Goal: Task Accomplishment & Management: Use online tool/utility

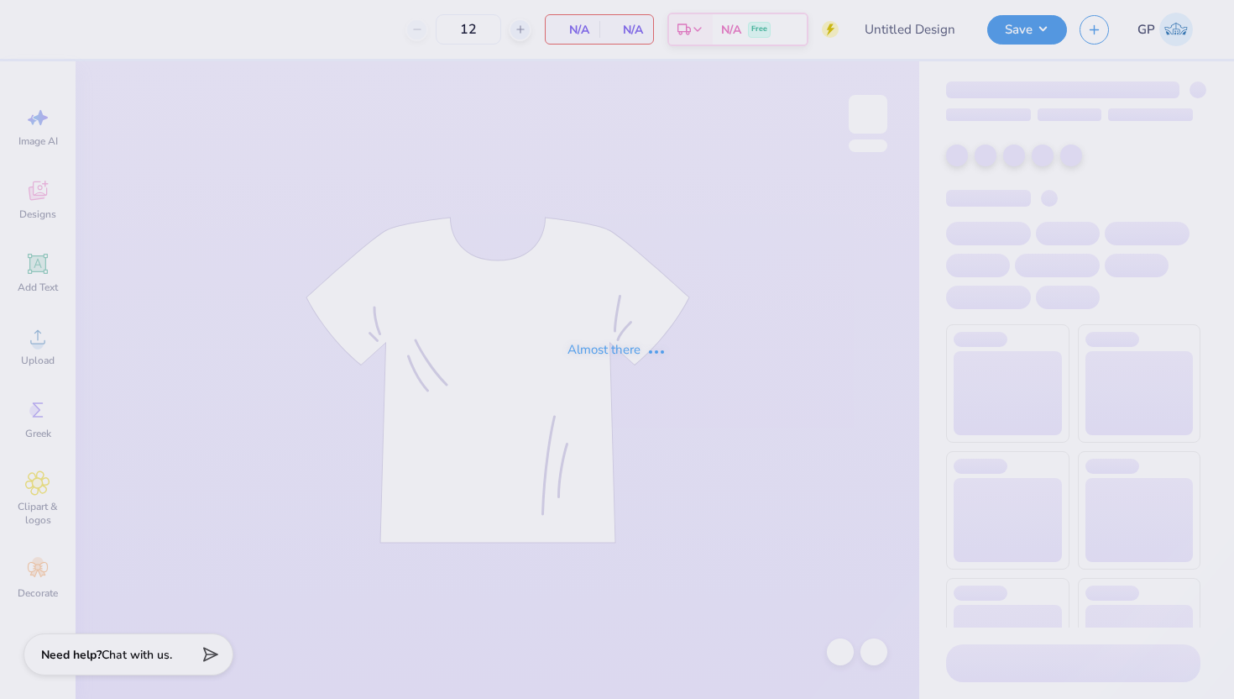
type input "AXO Homecoming"
type input "50"
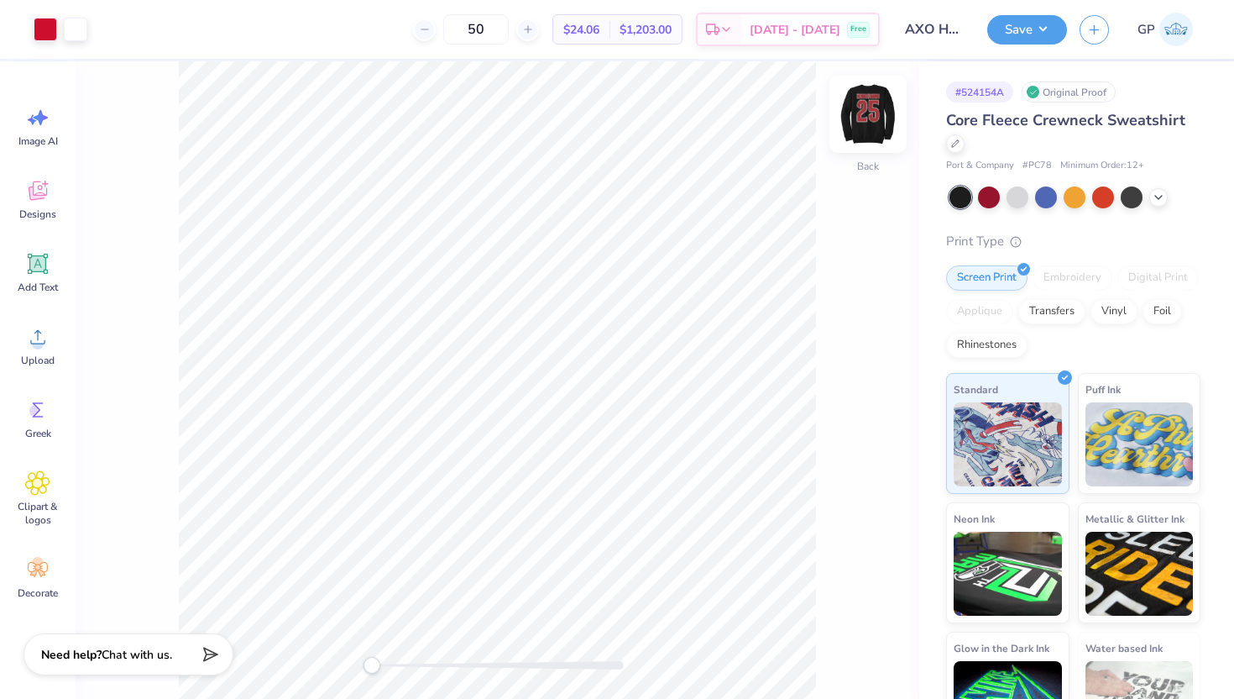
click at [873, 109] on img at bounding box center [868, 114] width 67 height 67
click at [80, 28] on div at bounding box center [76, 28] width 24 height 24
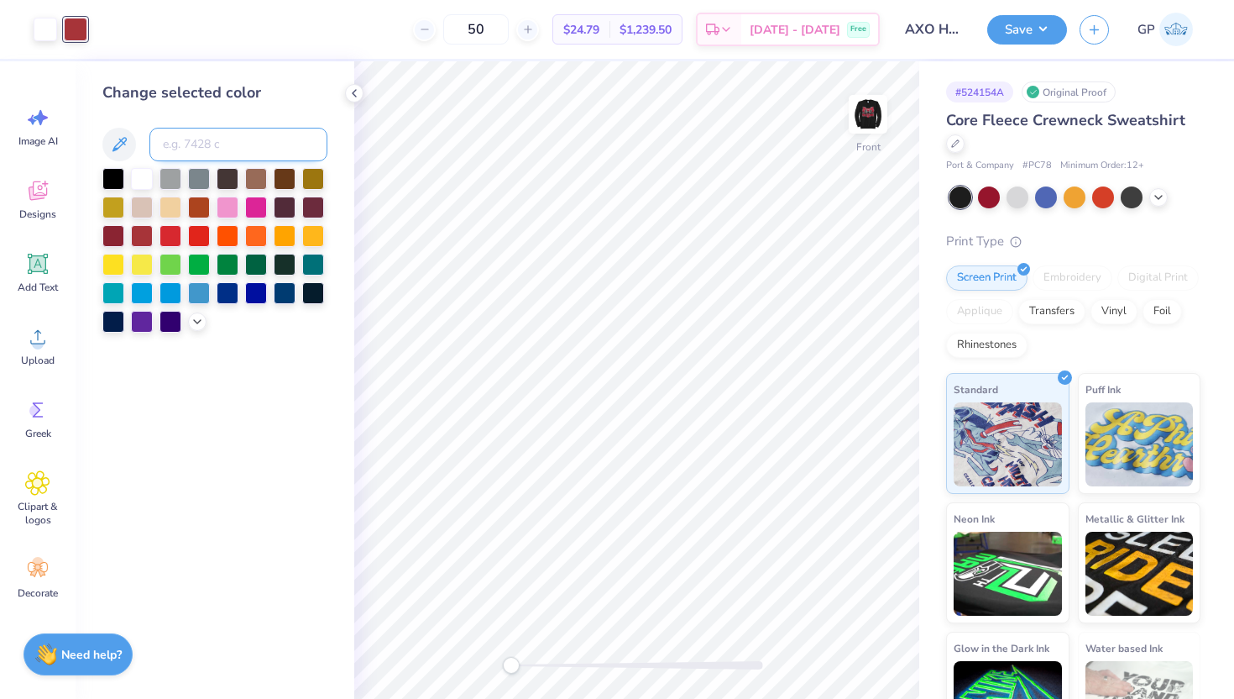
click at [219, 149] on input at bounding box center [238, 145] width 178 height 34
type input "186"
click at [857, 108] on img at bounding box center [868, 114] width 67 height 67
click at [869, 114] on img at bounding box center [868, 114] width 67 height 67
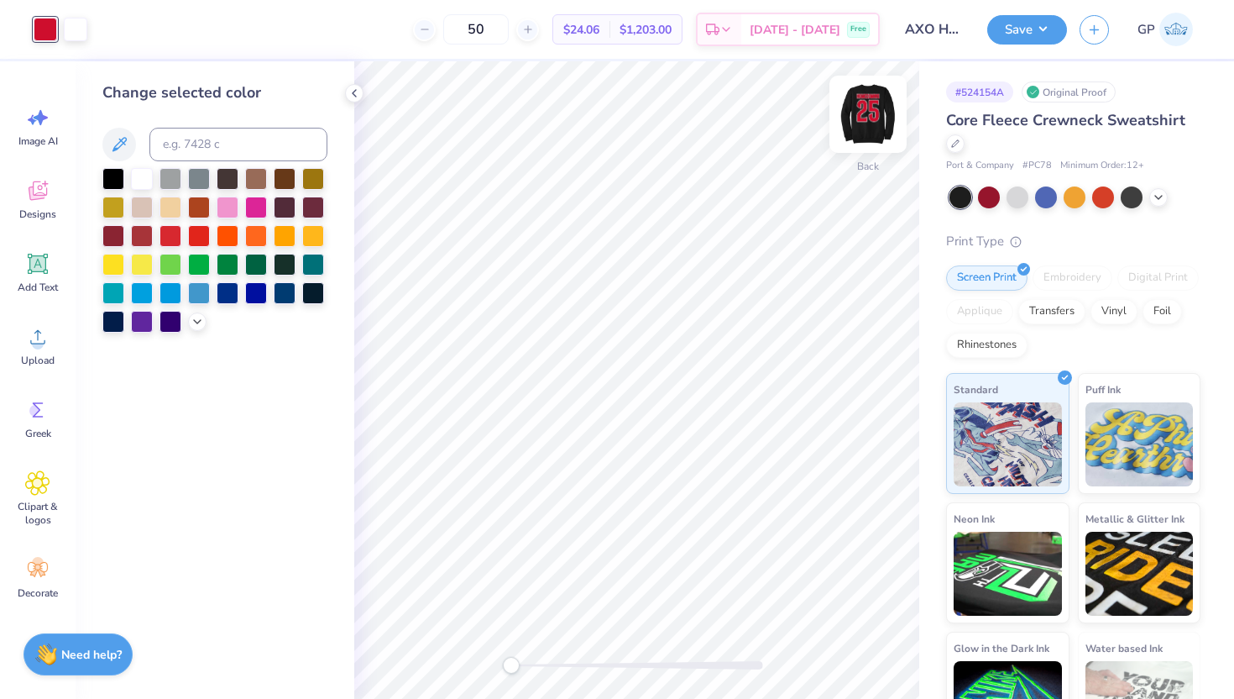
click at [869, 114] on img at bounding box center [868, 114] width 67 height 67
click at [869, 114] on img at bounding box center [868, 114] width 34 height 34
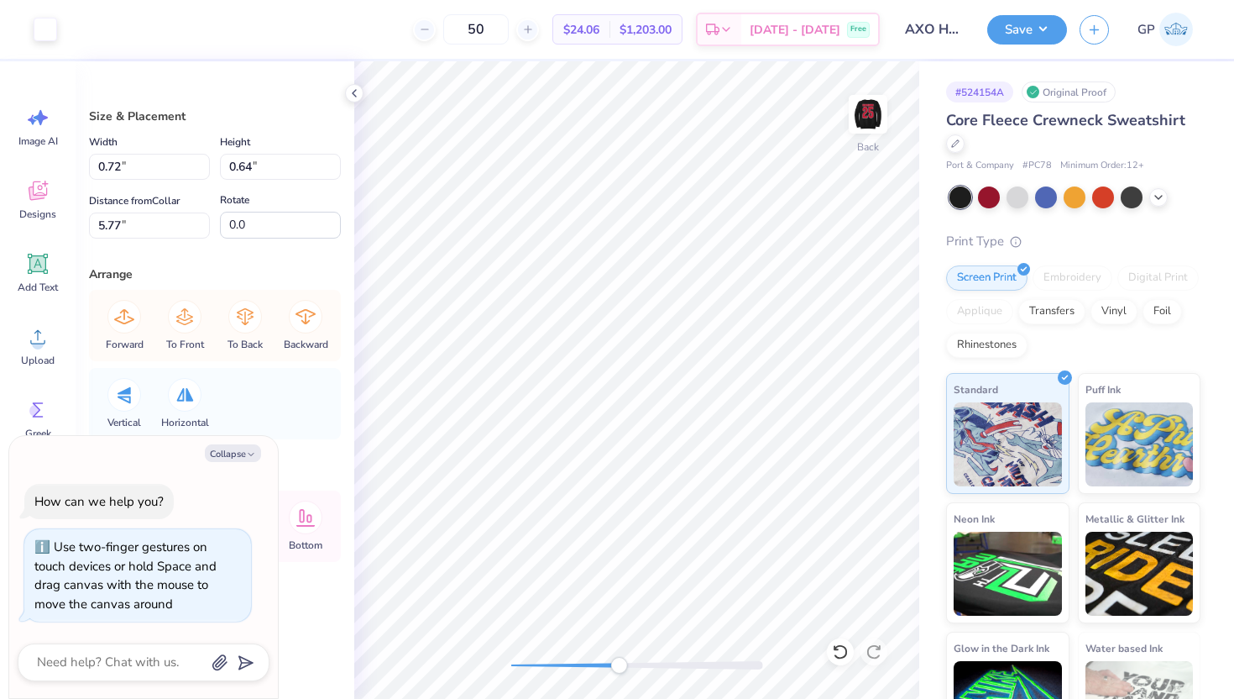
drag, startPoint x: 510, startPoint y: 668, endPoint x: 619, endPoint y: 668, distance: 109.2
click at [619, 668] on div "Accessibility label" at bounding box center [618, 665] width 17 height 17
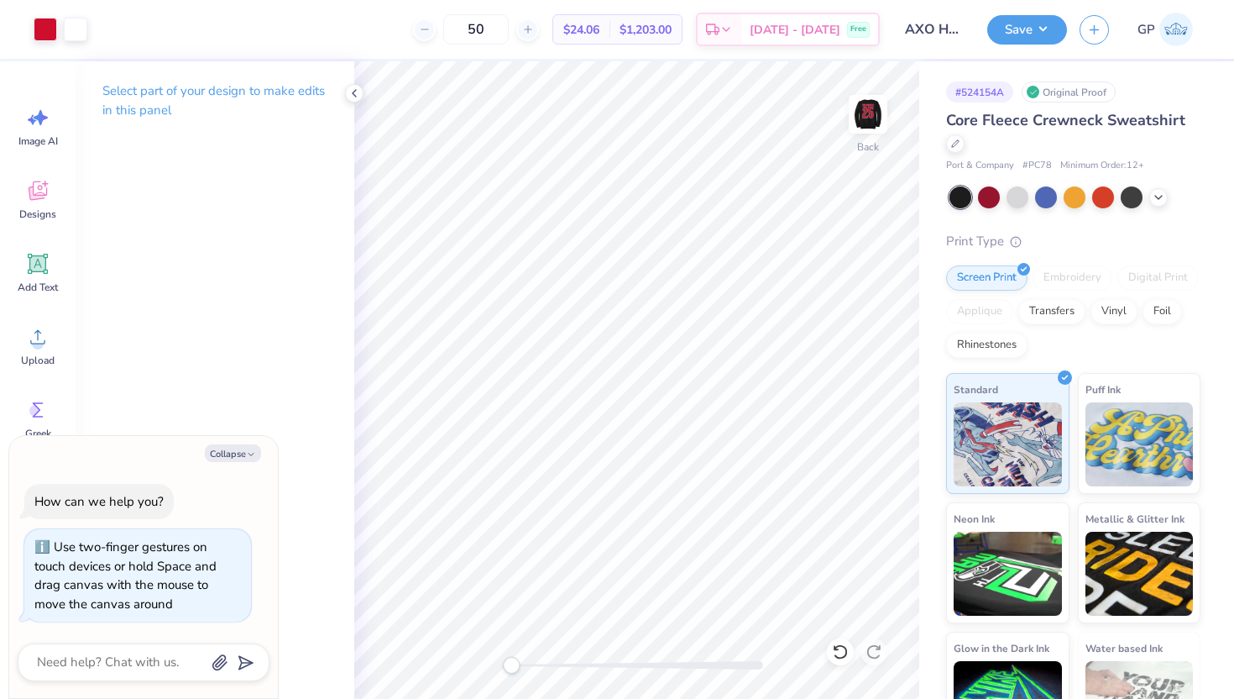
drag, startPoint x: 619, startPoint y: 661, endPoint x: 511, endPoint y: 658, distance: 107.5
click at [511, 658] on div "Accessibility label" at bounding box center [511, 665] width 17 height 17
click at [876, 102] on img at bounding box center [868, 114] width 67 height 67
click at [1042, 22] on button "Save" at bounding box center [1028, 27] width 80 height 29
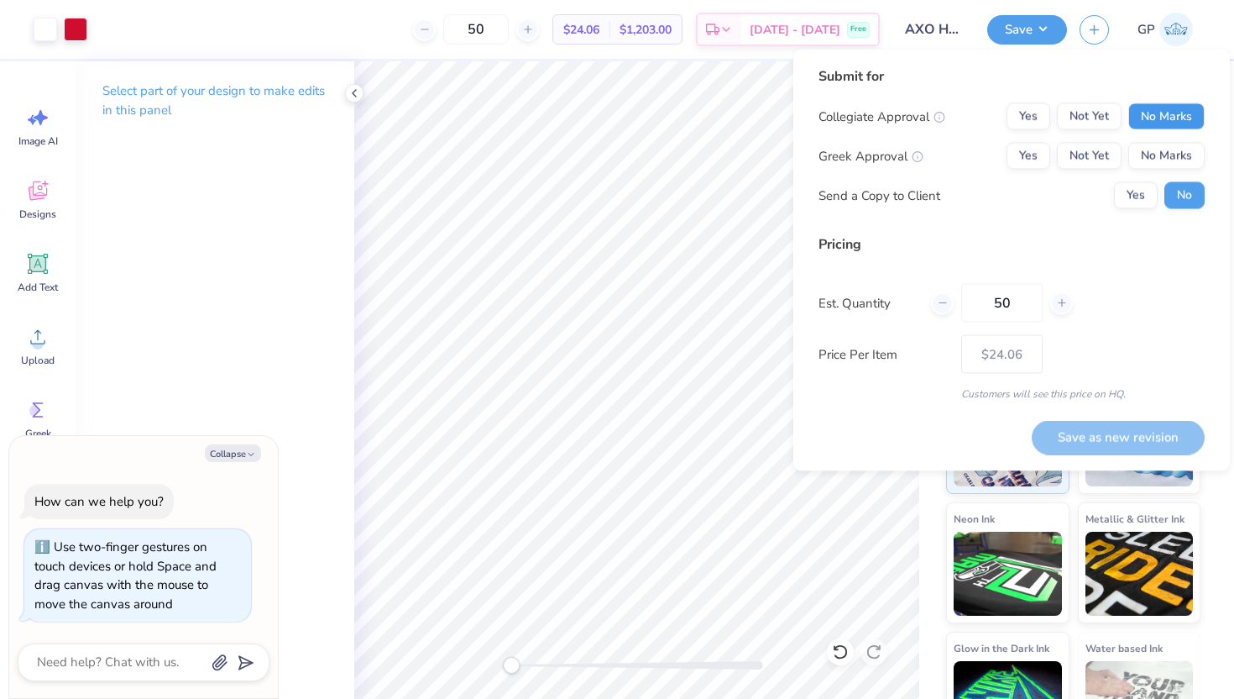
click at [1167, 114] on button "No Marks" at bounding box center [1167, 116] width 76 height 27
click at [1030, 122] on button "Yes" at bounding box center [1029, 116] width 44 height 27
click at [1030, 149] on button "Yes" at bounding box center [1029, 156] width 44 height 27
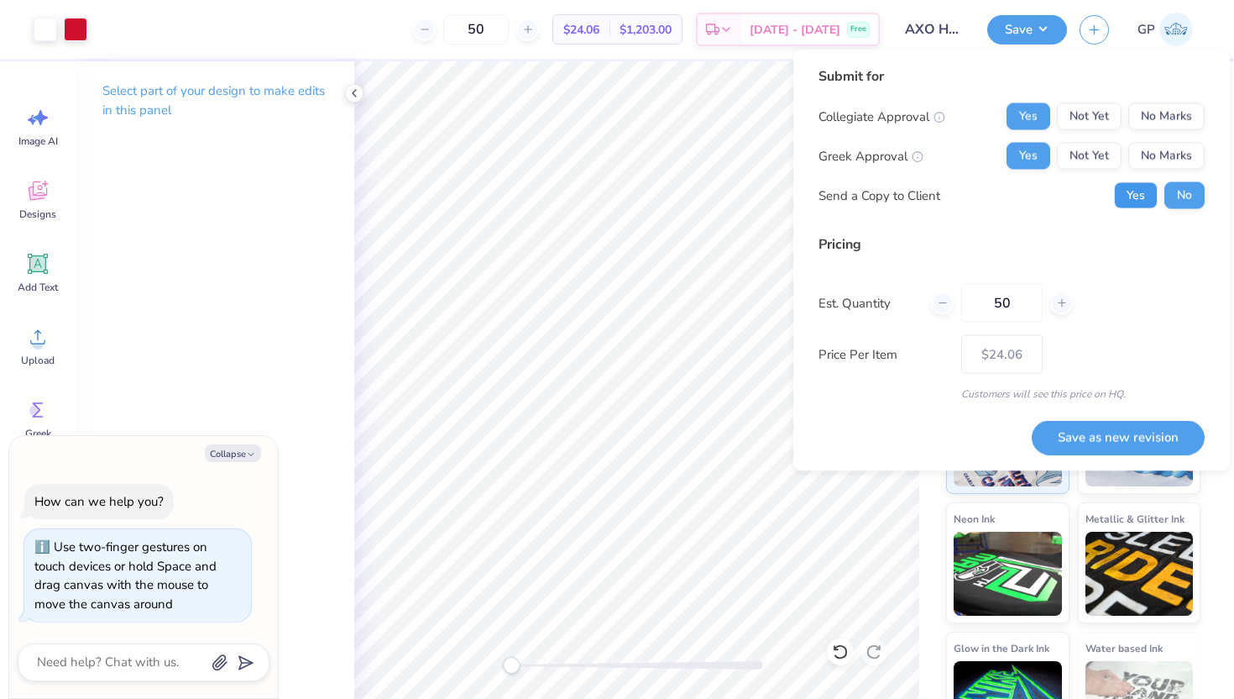
click at [1134, 184] on button "Yes" at bounding box center [1136, 195] width 44 height 27
click at [1164, 448] on button "Save as new revision" at bounding box center [1118, 437] width 173 height 34
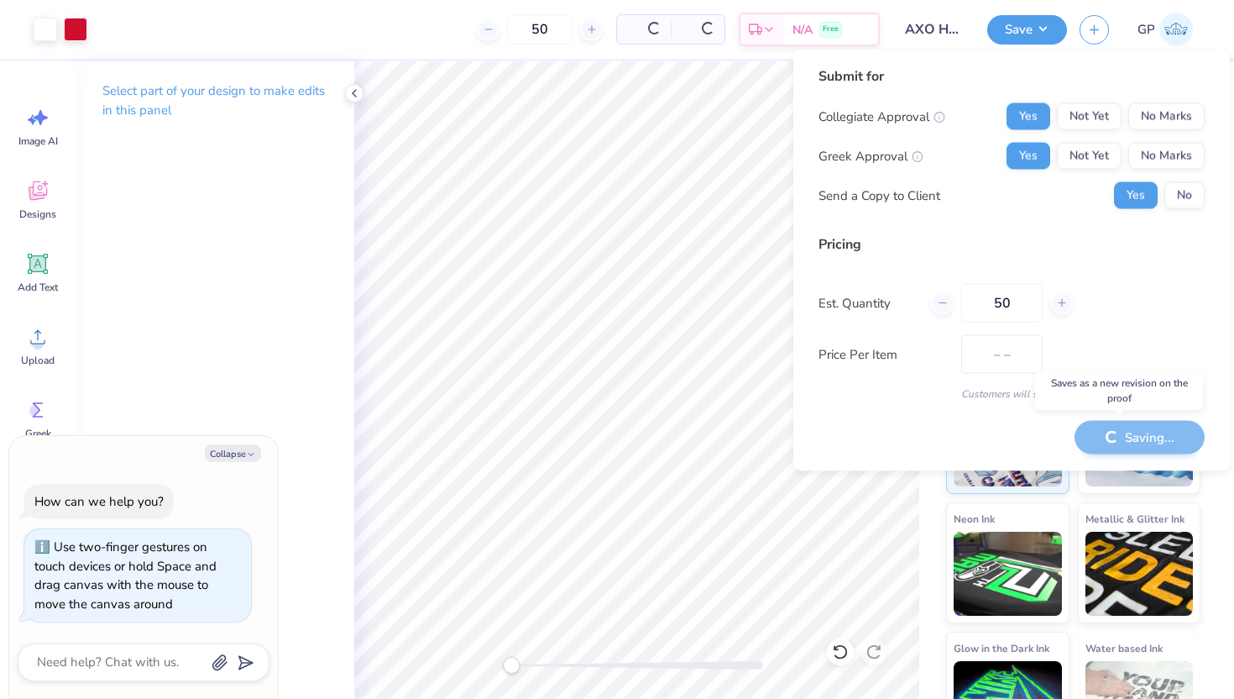
type textarea "x"
type input "– –"
type textarea "x"
type input "$24.06"
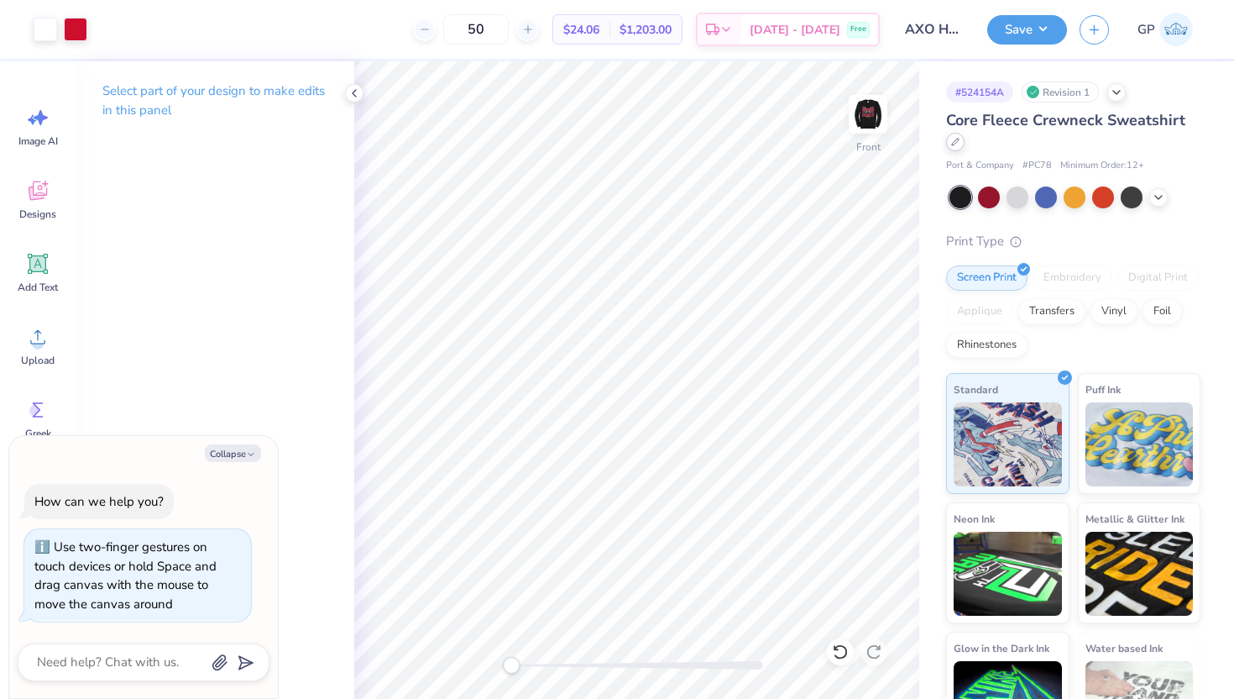
click at [965, 138] on div at bounding box center [955, 142] width 18 height 18
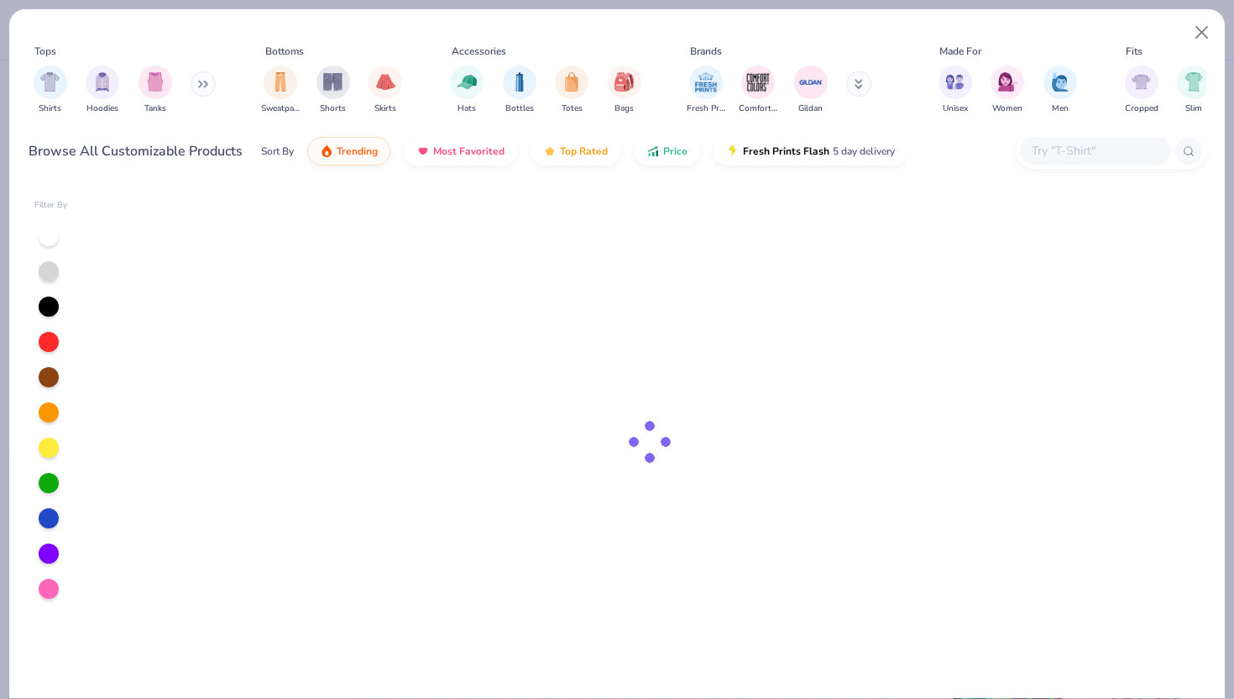
type textarea "x"
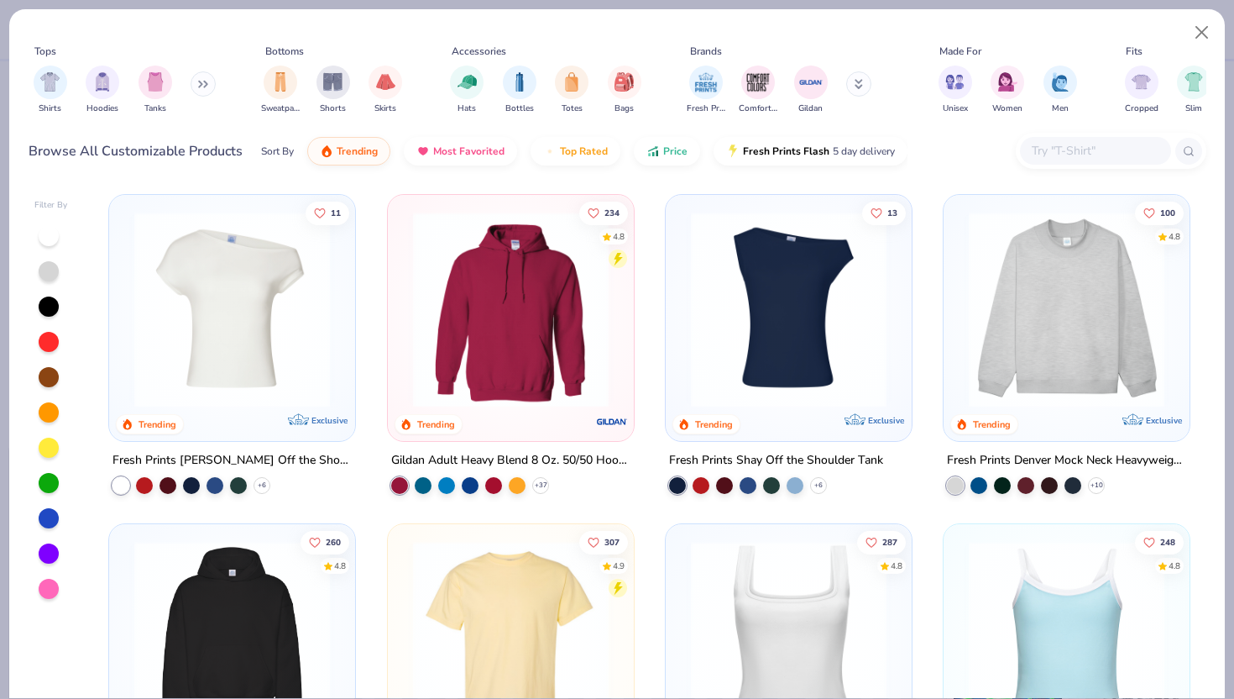
click at [1121, 144] on input "text" at bounding box center [1094, 150] width 129 height 19
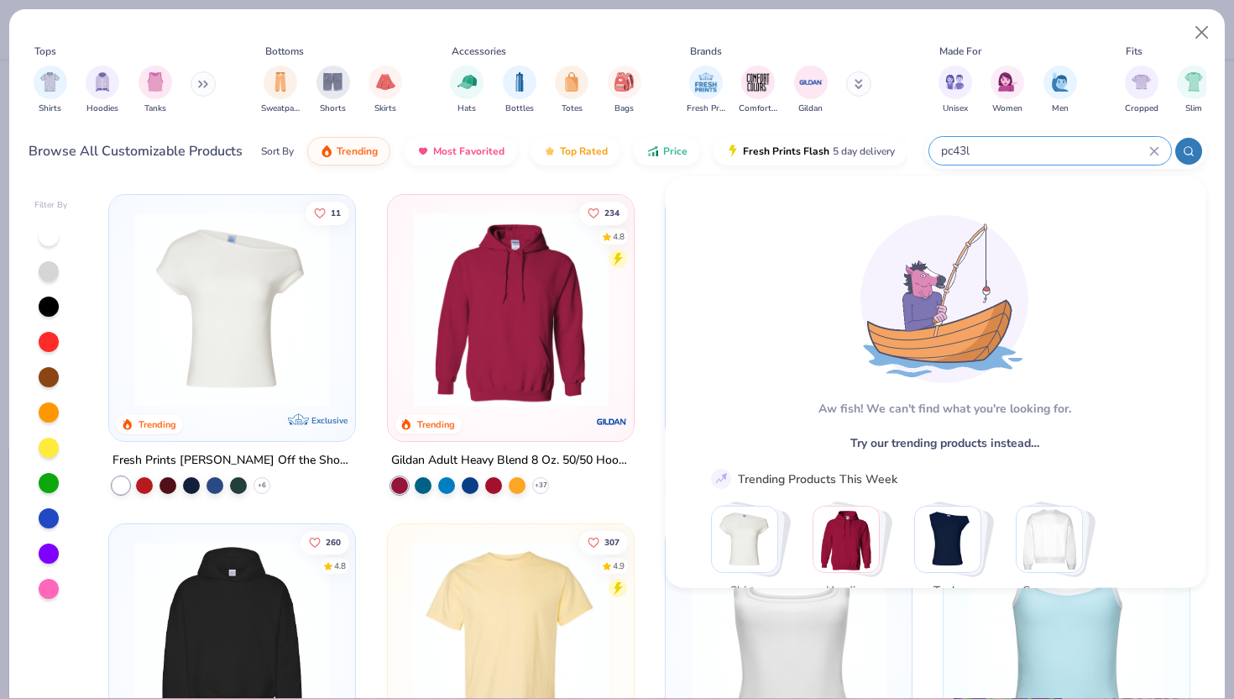
type input "pc43"
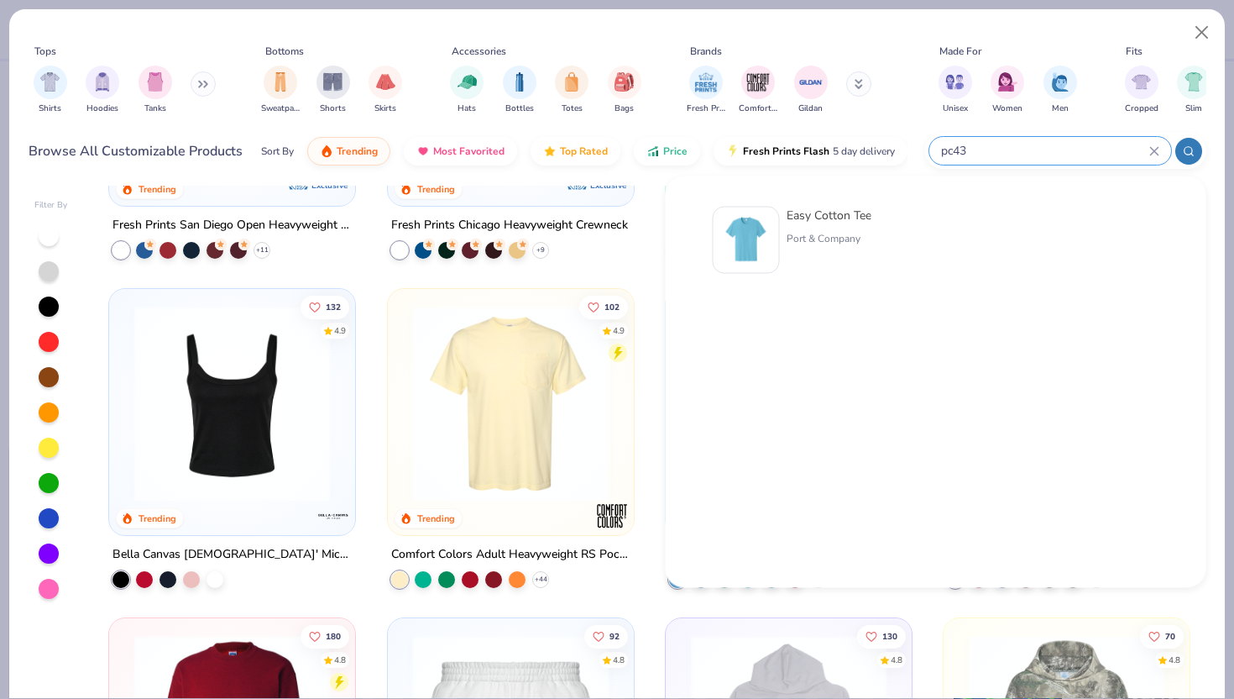
scroll to position [711, 0]
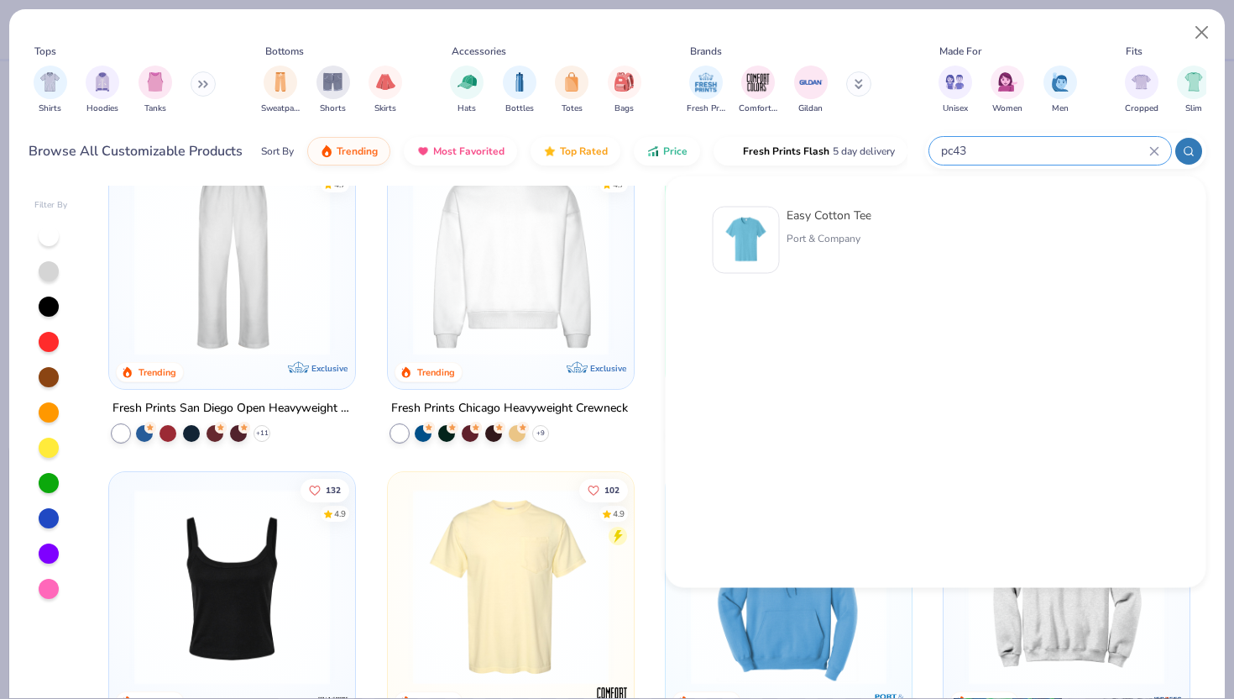
click at [1150, 149] on icon at bounding box center [1155, 151] width 10 height 10
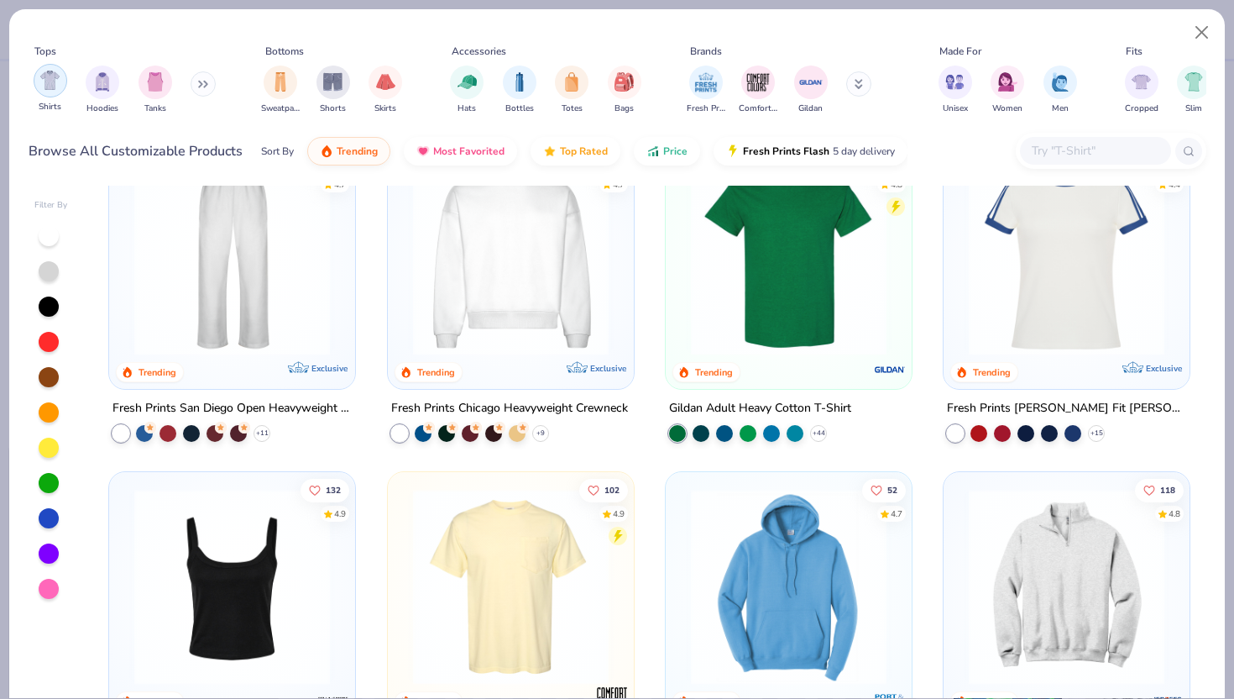
click at [45, 79] on img "filter for Shirts" at bounding box center [49, 80] width 19 height 19
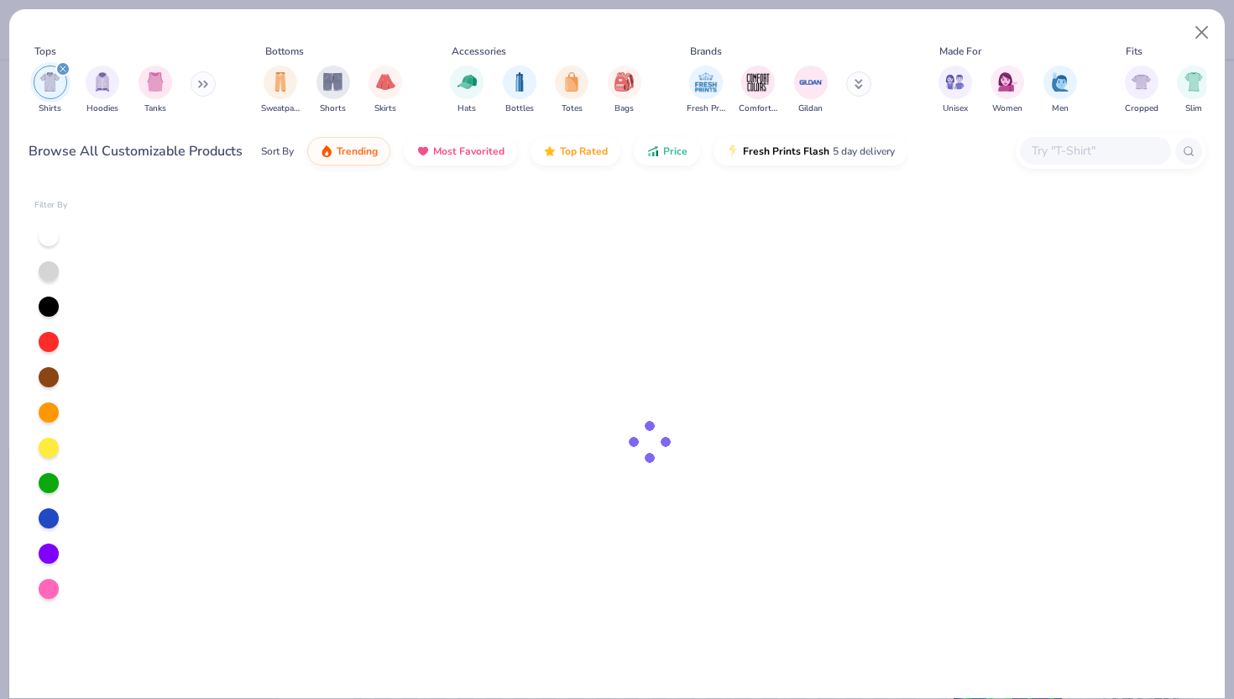
type textarea "x"
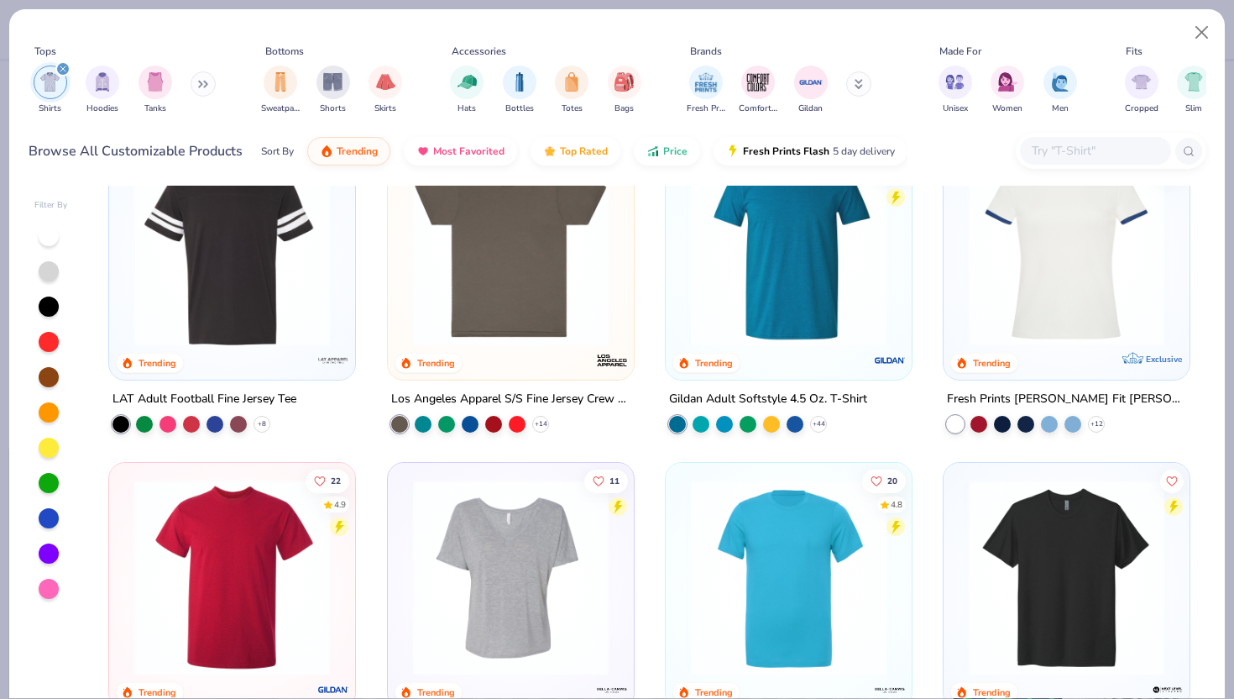
scroll to position [1109, 0]
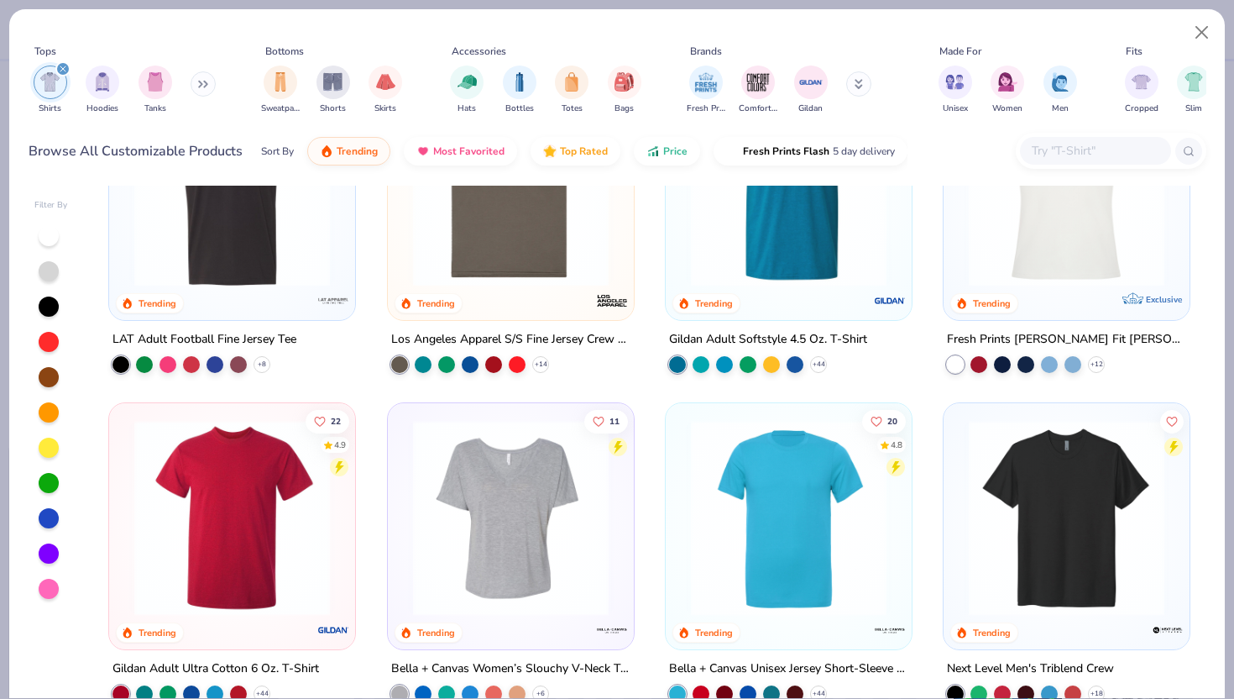
click at [1115, 151] on input "text" at bounding box center [1094, 150] width 129 height 19
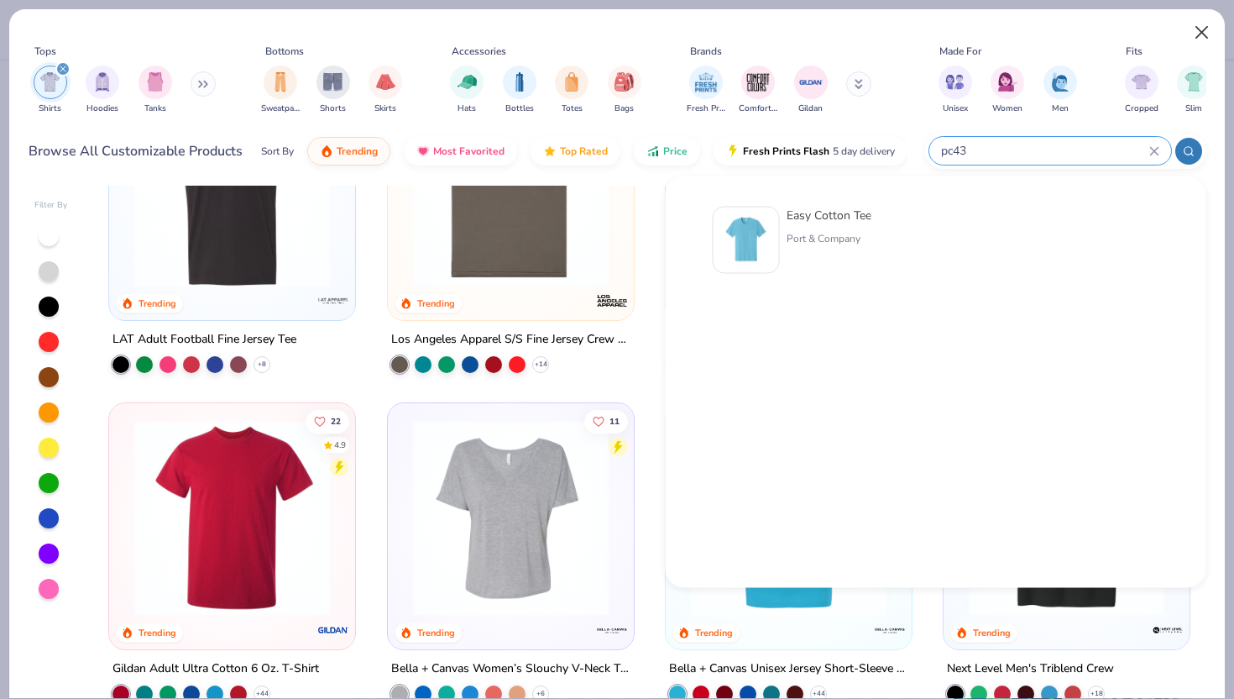
type input "pc43"
click at [1197, 32] on button "Close" at bounding box center [1203, 33] width 32 height 32
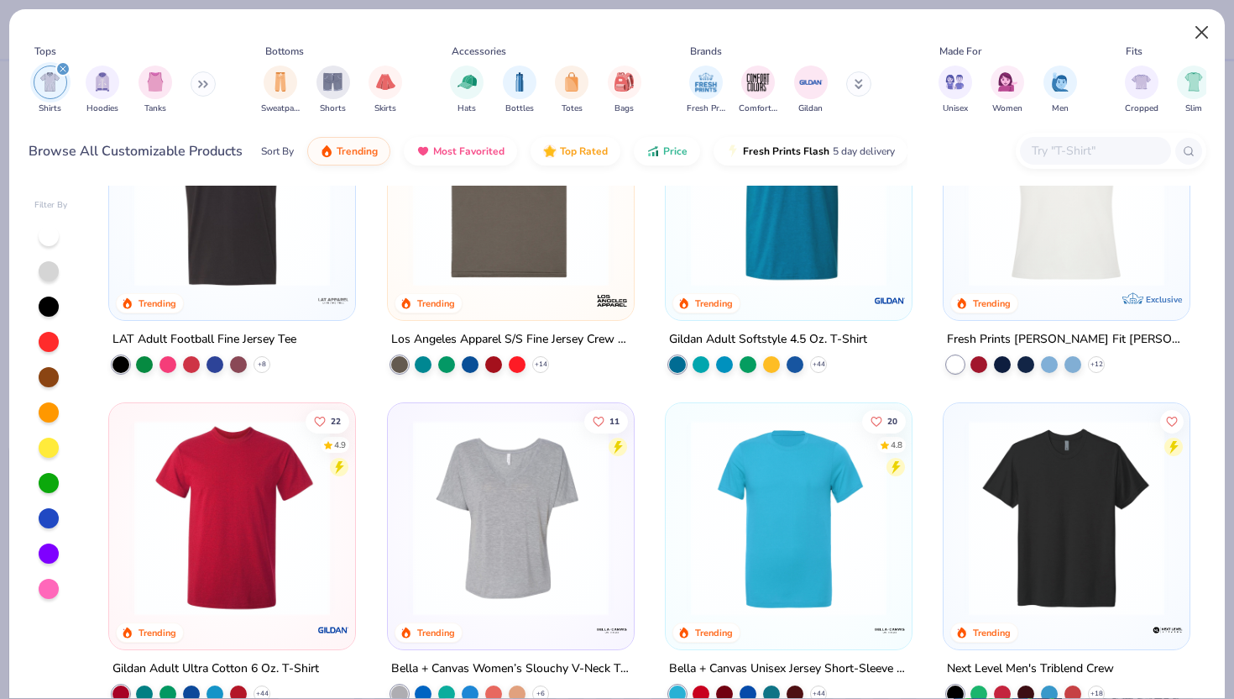
type textarea "x"
